Goal: Information Seeking & Learning: Learn about a topic

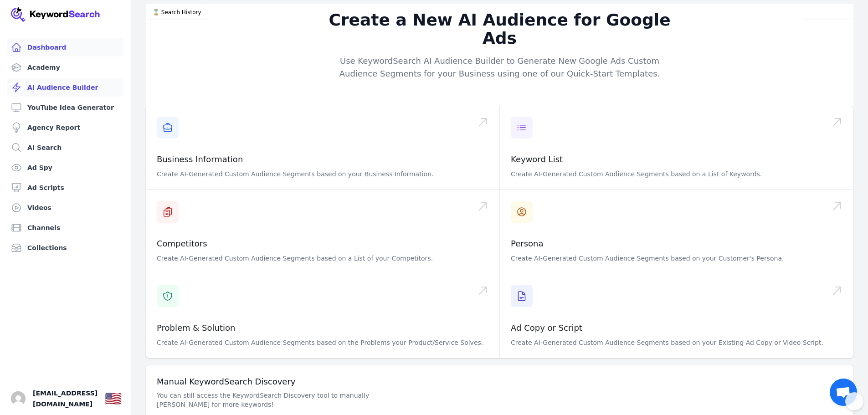
click at [37, 42] on link "Dashboard" at bounding box center [65, 47] width 116 height 18
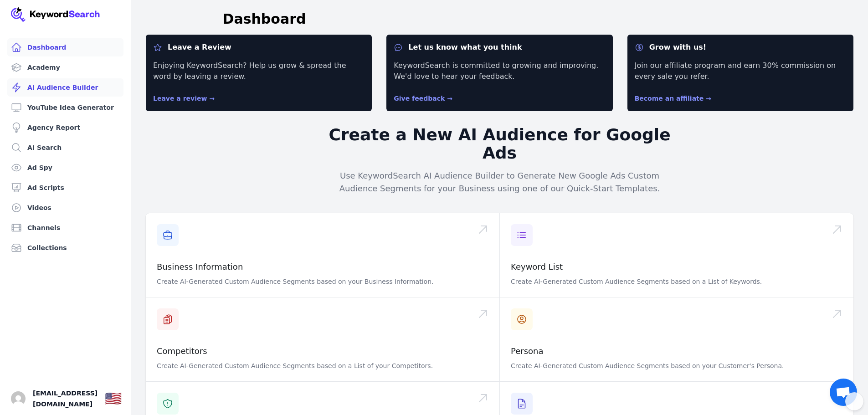
click at [54, 87] on link "AI Audience Builder" at bounding box center [65, 87] width 116 height 18
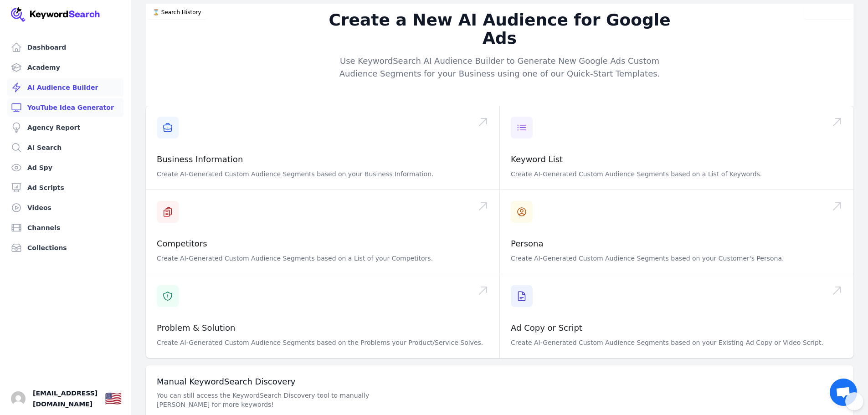
click at [59, 108] on link "YouTube Idea Generator" at bounding box center [65, 107] width 116 height 18
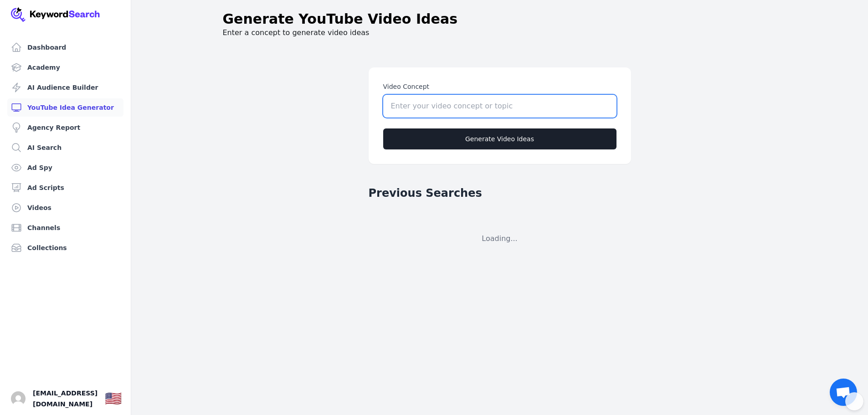
click at [482, 104] on input "Video Concept" at bounding box center [499, 106] width 233 height 23
type input "cars"
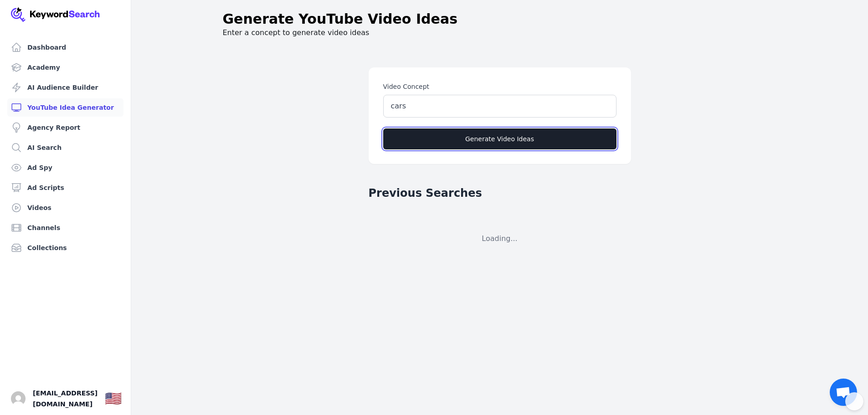
click at [423, 139] on button "Generate Video Ideas" at bounding box center [499, 139] width 233 height 21
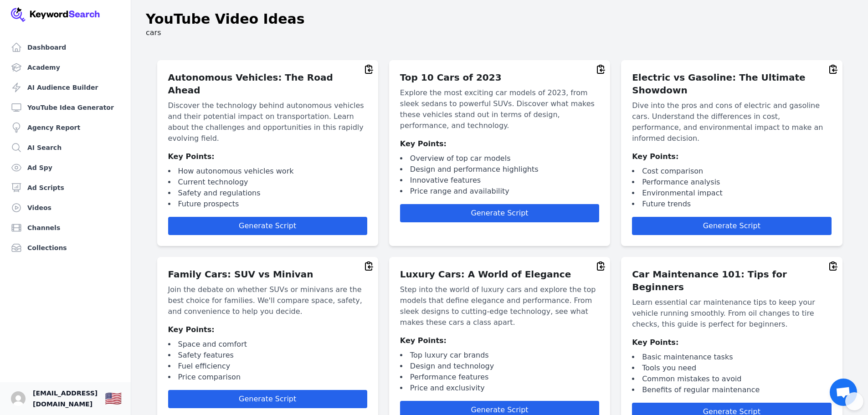
click at [64, 401] on span "[EMAIL_ADDRESS][DOMAIN_NAME]" at bounding box center [65, 399] width 65 height 22
click at [14, 401] on img "Open user button" at bounding box center [18, 399] width 15 height 15
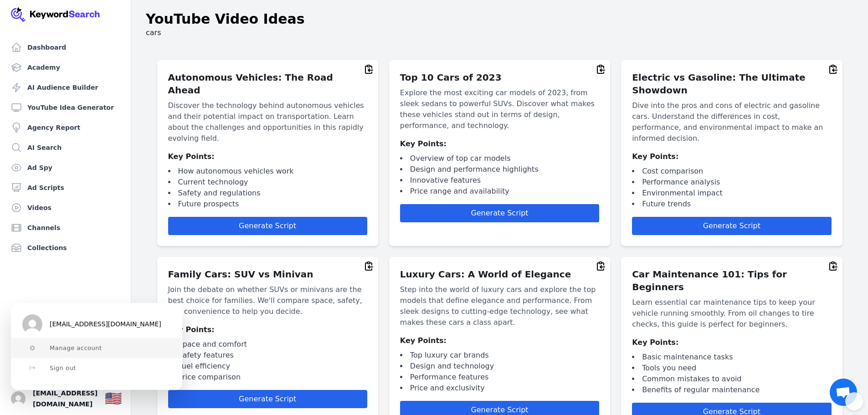
click at [112, 350] on button "Manage account" at bounding box center [96, 348] width 170 height 20
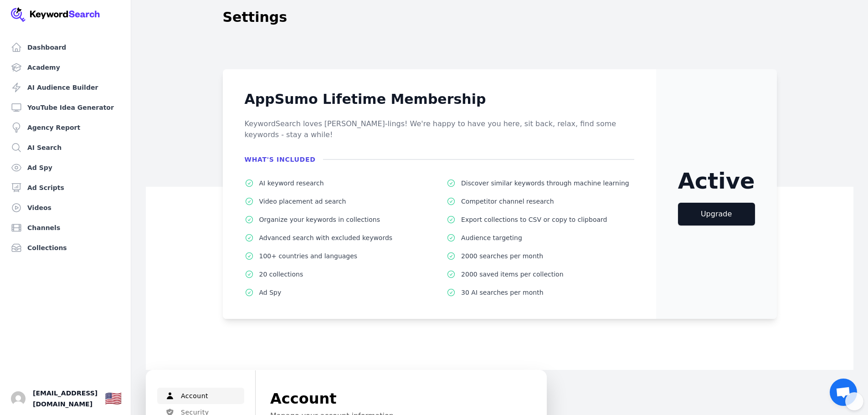
scroll to position [1, 0]
click at [726, 204] on link "Upgrade" at bounding box center [716, 214] width 77 height 23
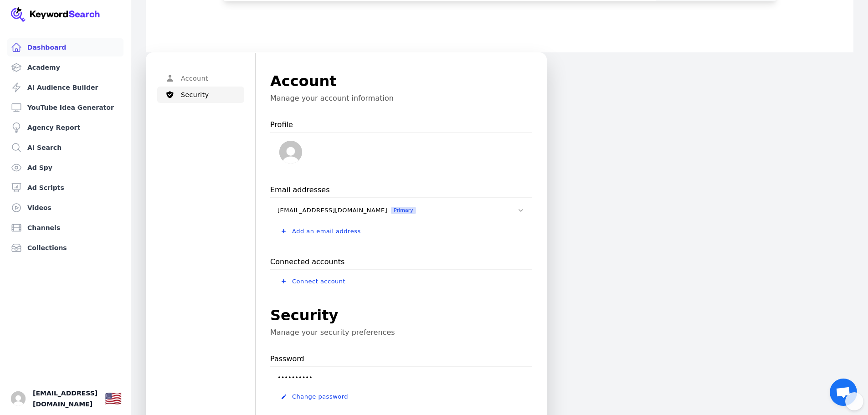
scroll to position [320, 0]
click at [37, 53] on link "Dashboard" at bounding box center [65, 47] width 116 height 18
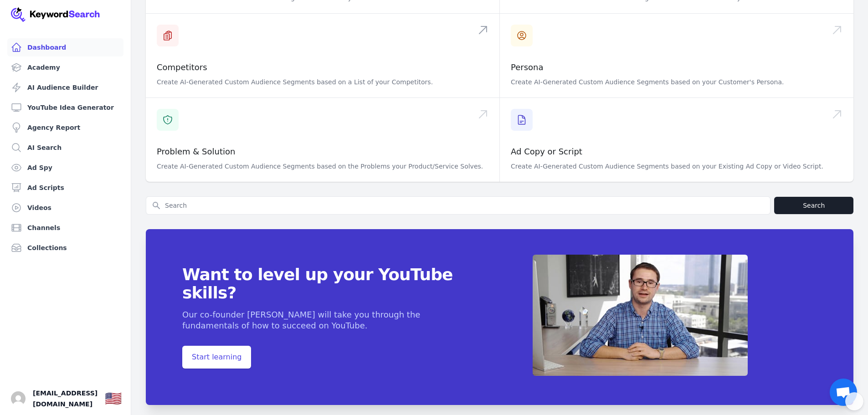
scroll to position [285, 0]
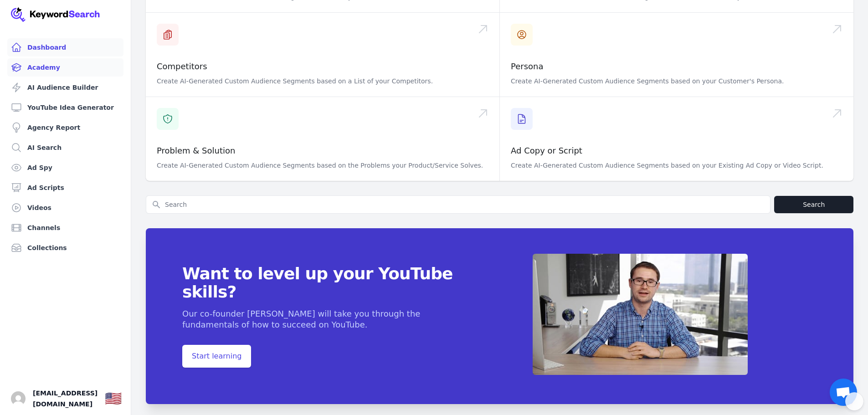
click at [34, 63] on link "Academy" at bounding box center [65, 67] width 116 height 18
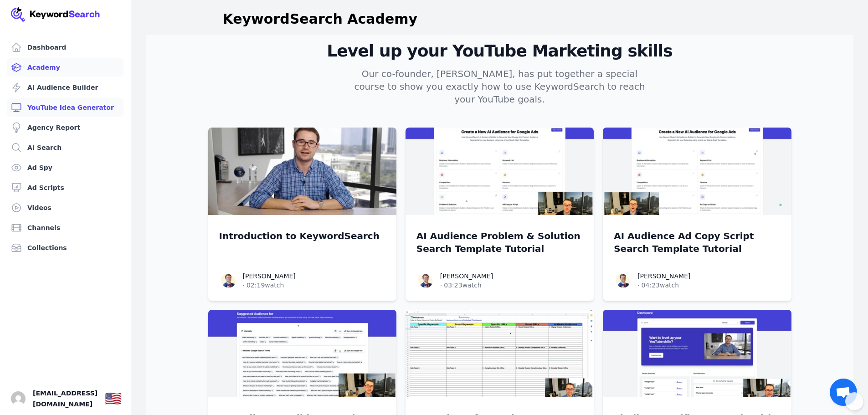
click at [46, 102] on link "YouTube Idea Generator" at bounding box center [65, 107] width 116 height 18
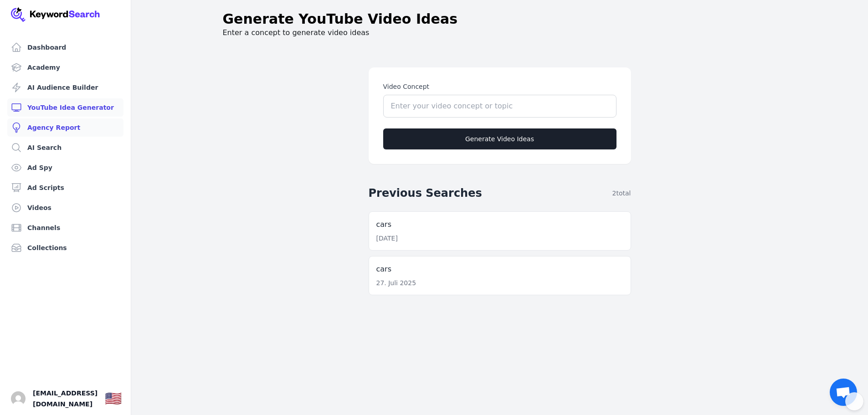
click at [39, 127] on link "Agency Report" at bounding box center [65, 128] width 116 height 18
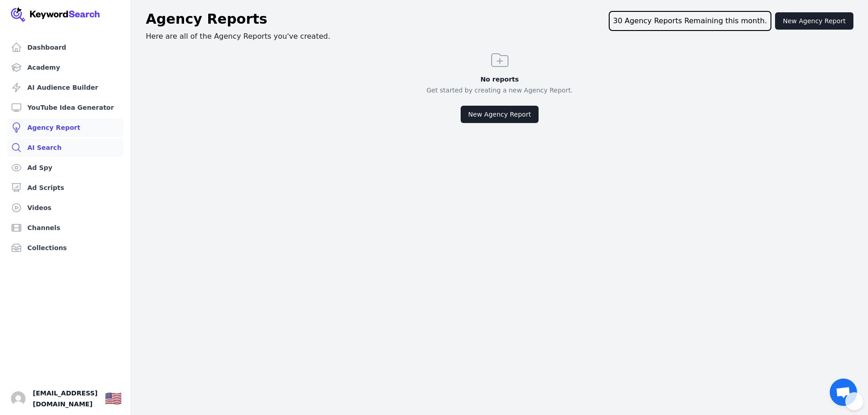
click at [41, 145] on link "AI Search" at bounding box center [65, 148] width 116 height 18
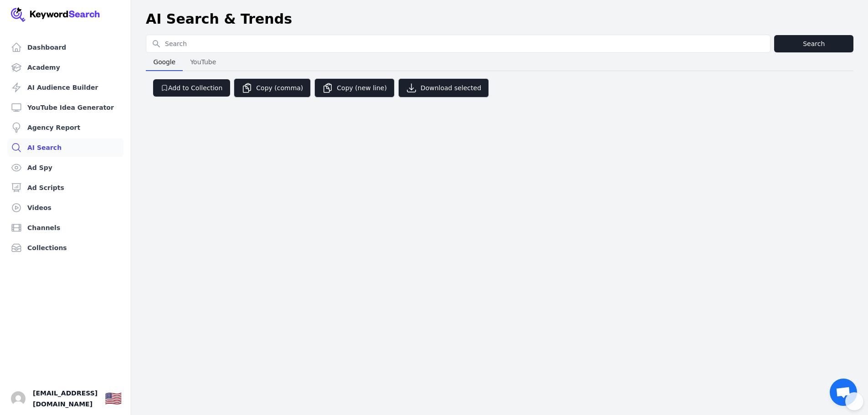
click at [196, 64] on span "YouTube" at bounding box center [202, 62] width 33 height 13
click at [42, 165] on link "Ad Spy" at bounding box center [65, 168] width 116 height 18
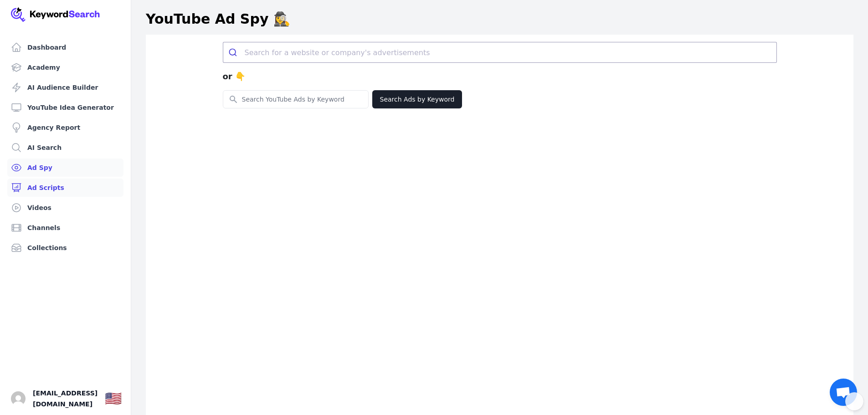
click at [47, 183] on link "Ad Scripts" at bounding box center [65, 188] width 116 height 18
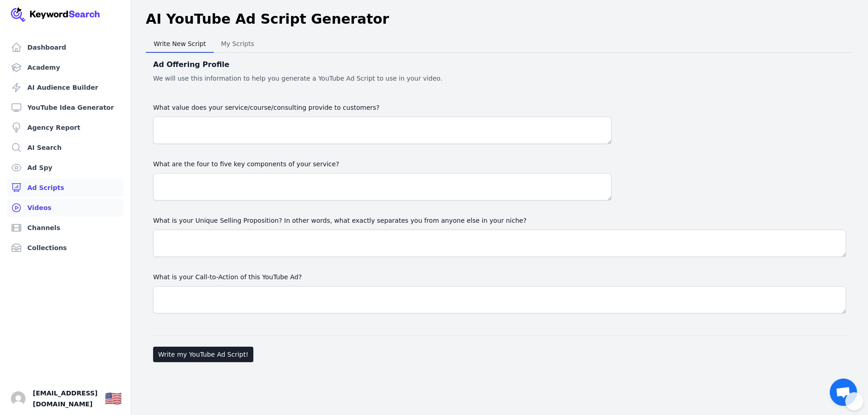
click at [46, 203] on link "Videos" at bounding box center [65, 208] width 116 height 18
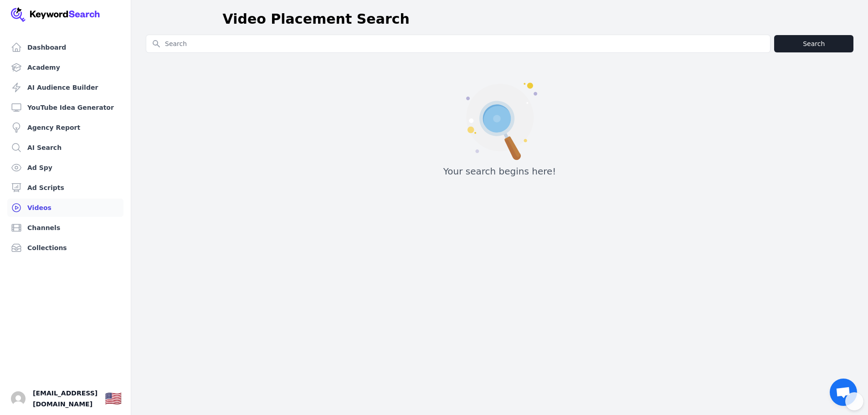
click at [50, 215] on link "Videos" at bounding box center [65, 208] width 116 height 18
click at [49, 227] on link "Channels" at bounding box center [65, 228] width 116 height 18
click at [49, 251] on link "Collections" at bounding box center [65, 248] width 116 height 18
